Goal: Find specific page/section: Find specific page/section

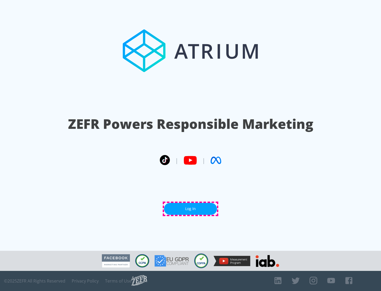
click at [190, 209] on link "Log In" at bounding box center [190, 209] width 53 height 12
